Goal: Task Accomplishment & Management: Manage account settings

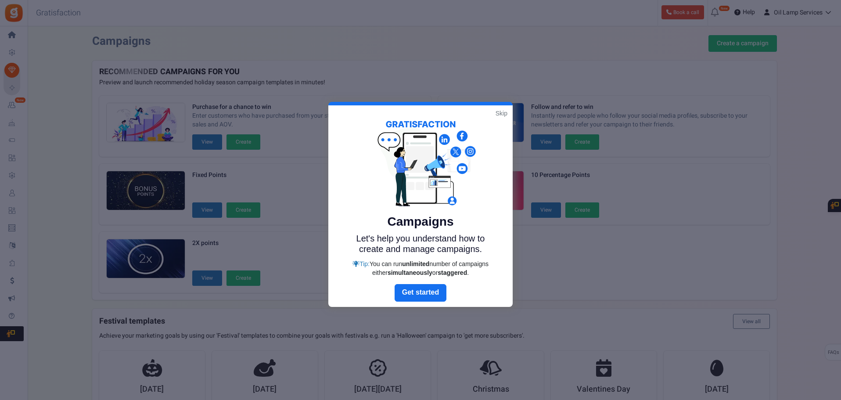
click at [501, 115] on link "Skip" at bounding box center [502, 113] width 12 height 9
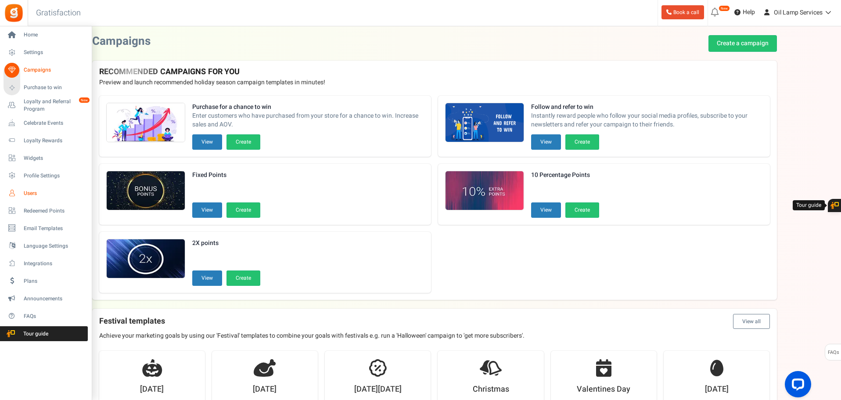
click at [28, 194] on span "Users" at bounding box center [54, 193] width 61 height 7
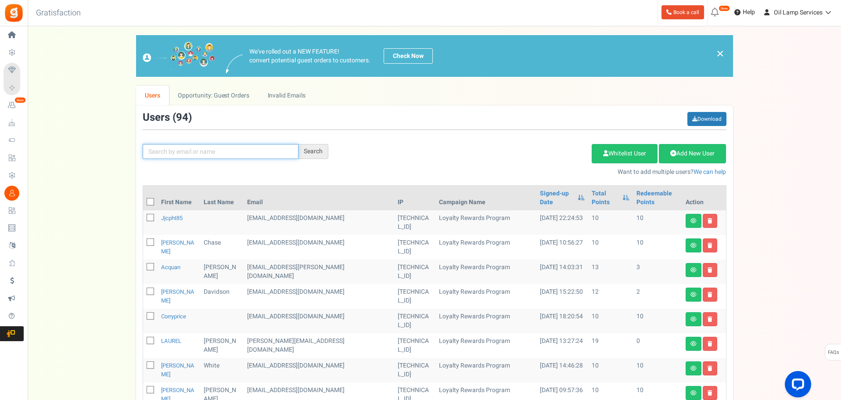
click at [222, 147] on input "text" at bounding box center [221, 151] width 156 height 15
type input "lauren"
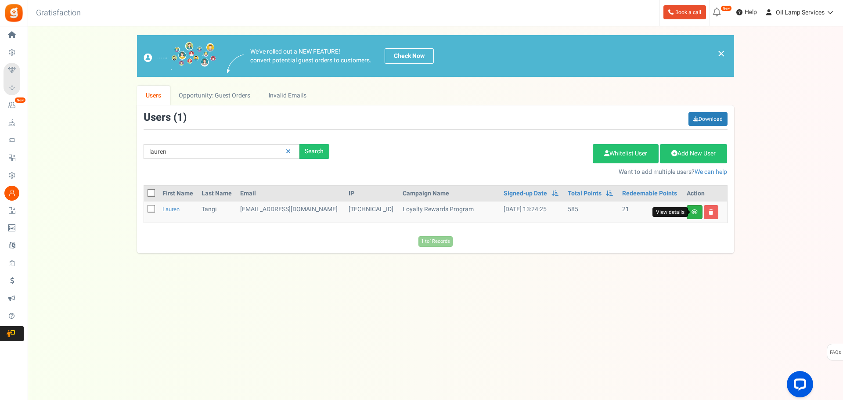
click at [695, 210] on icon at bounding box center [695, 211] width 6 height 5
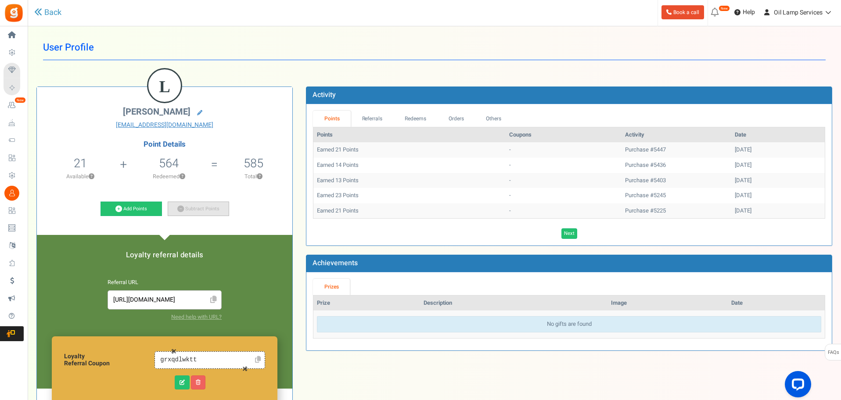
click at [187, 210] on link "Subtract Points" at bounding box center [198, 209] width 61 height 15
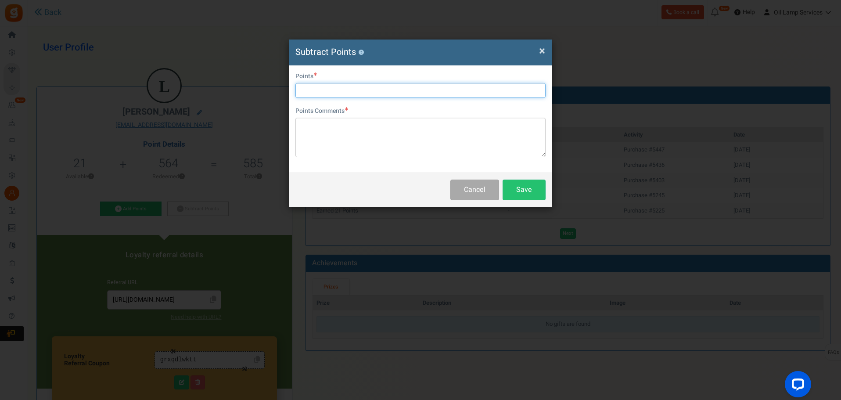
click at [350, 90] on input "text" at bounding box center [420, 90] width 250 height 15
type input "21"
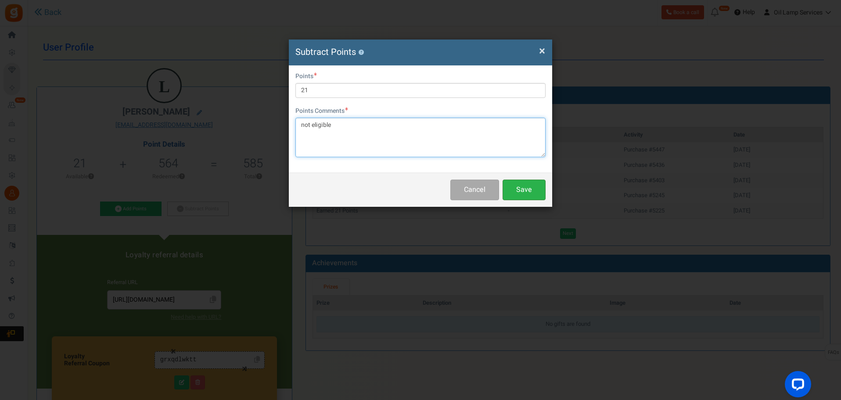
type textarea "not eligible"
click at [523, 181] on button "Save" at bounding box center [524, 190] width 43 height 21
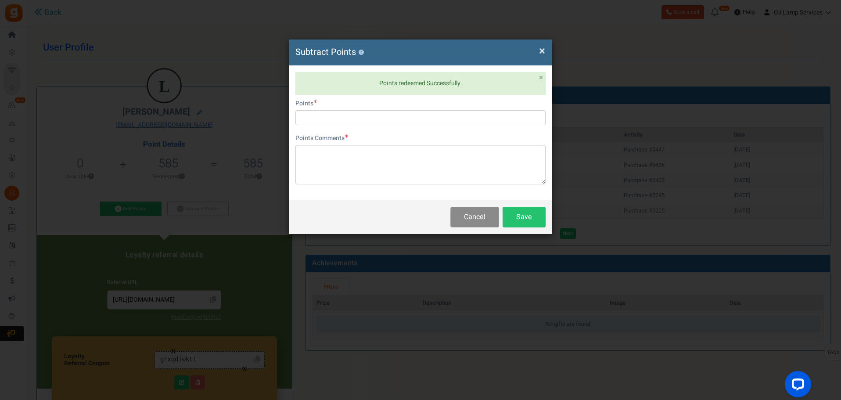
click at [479, 219] on button "Cancel" at bounding box center [474, 217] width 49 height 21
